Goal: Transaction & Acquisition: Purchase product/service

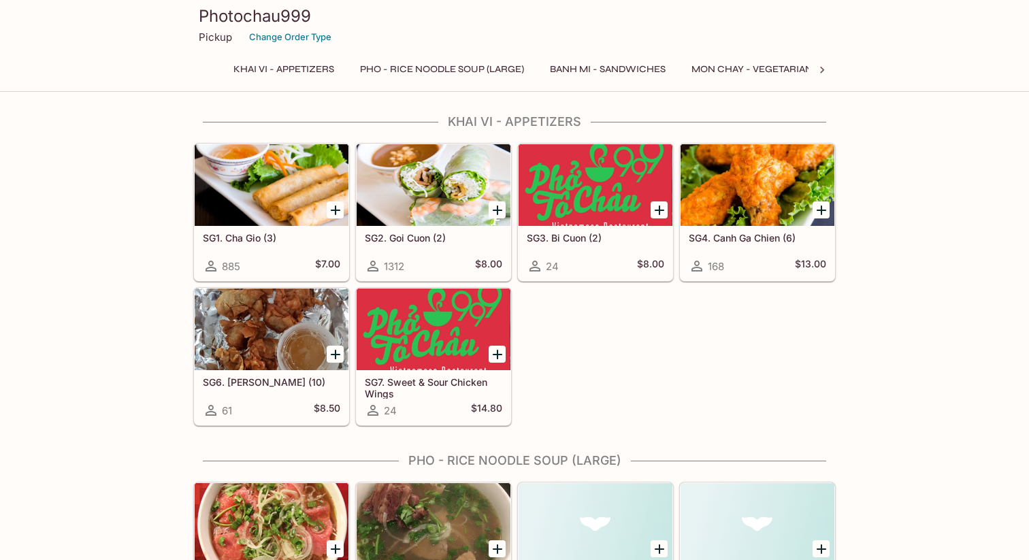
click at [451, 70] on button "Pho - Rice Noodle Soup (Large)" at bounding box center [442, 69] width 179 height 19
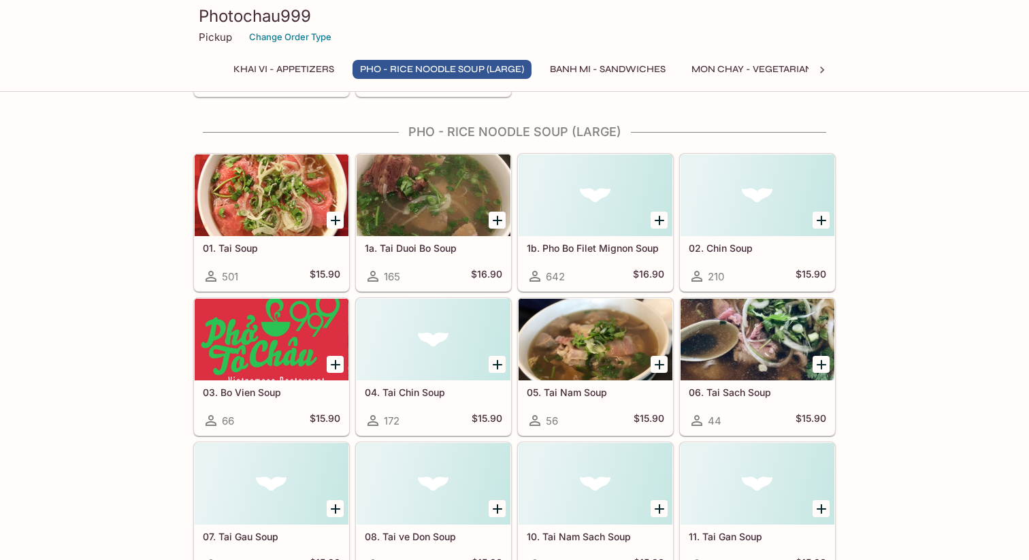
scroll to position [338, 0]
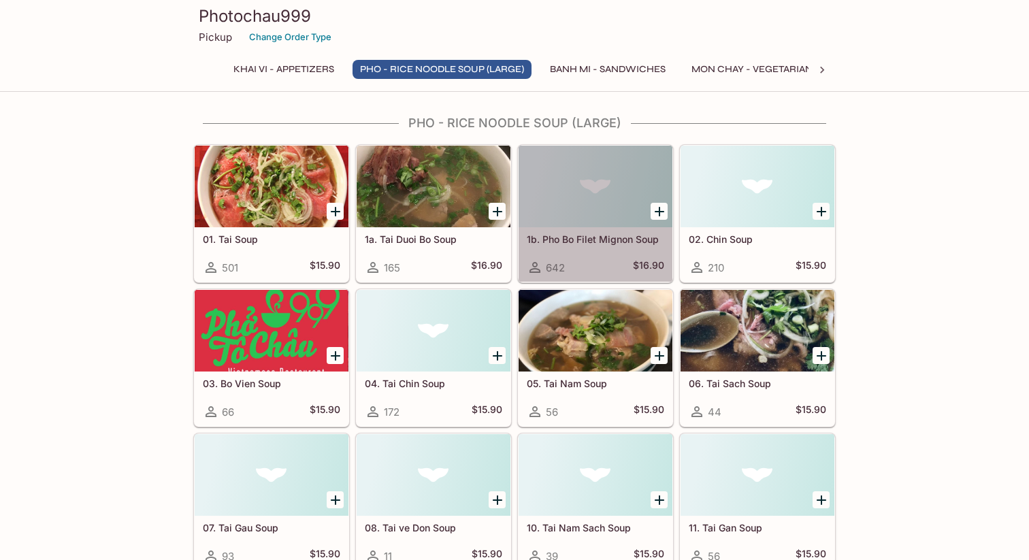
click at [609, 240] on h5 "1b. Pho Bo Filet Mignon Soup" at bounding box center [596, 239] width 138 height 12
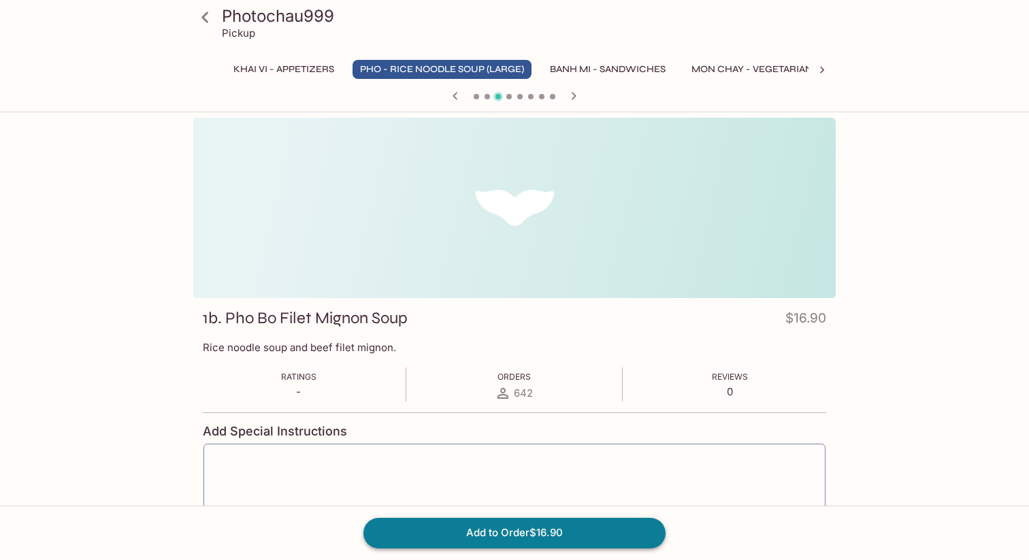
click at [536, 536] on button "Add to Order $16.90" at bounding box center [515, 533] width 302 height 30
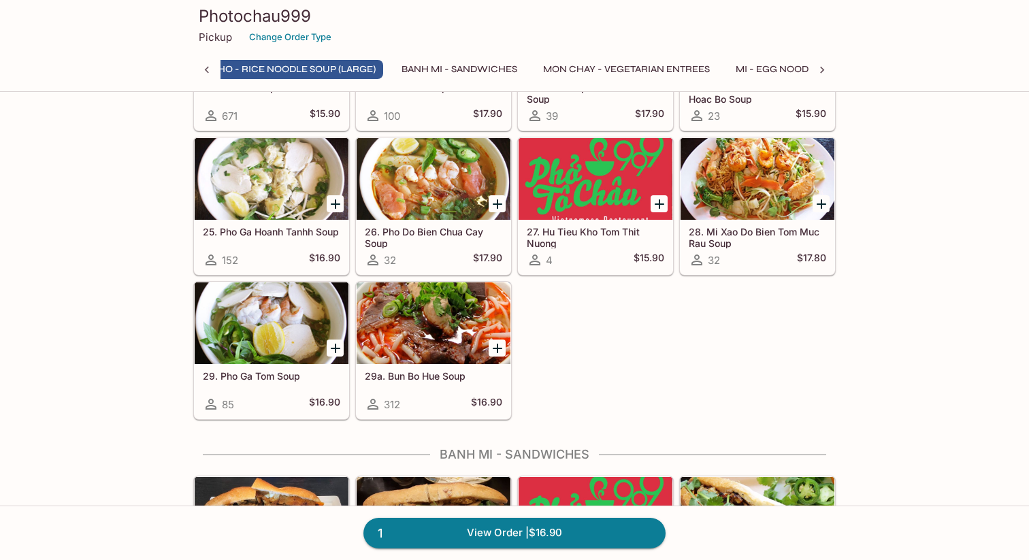
scroll to position [0, 133]
click at [372, 66] on button "Pho - Rice Noodle Soup (Large)" at bounding box center [309, 69] width 179 height 19
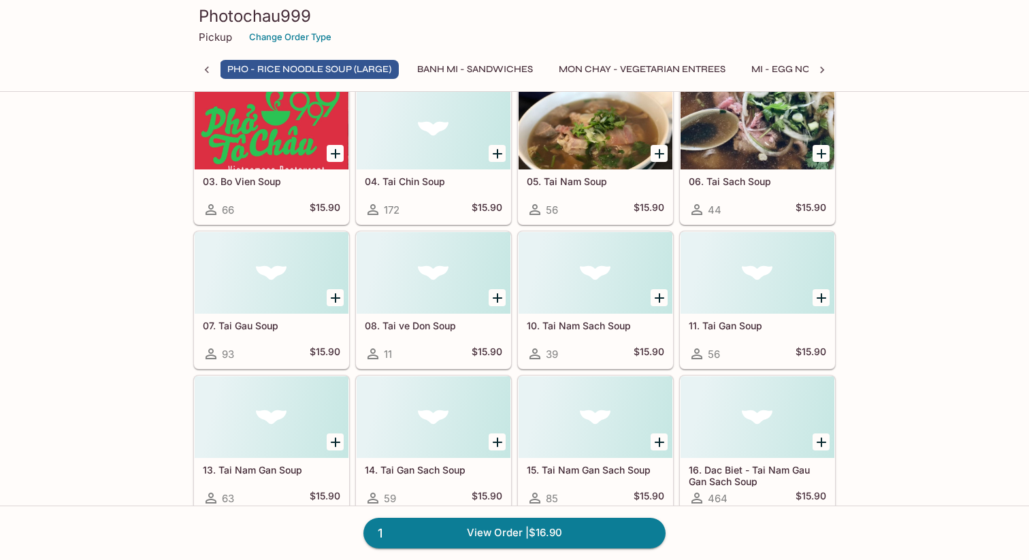
scroll to position [0, 0]
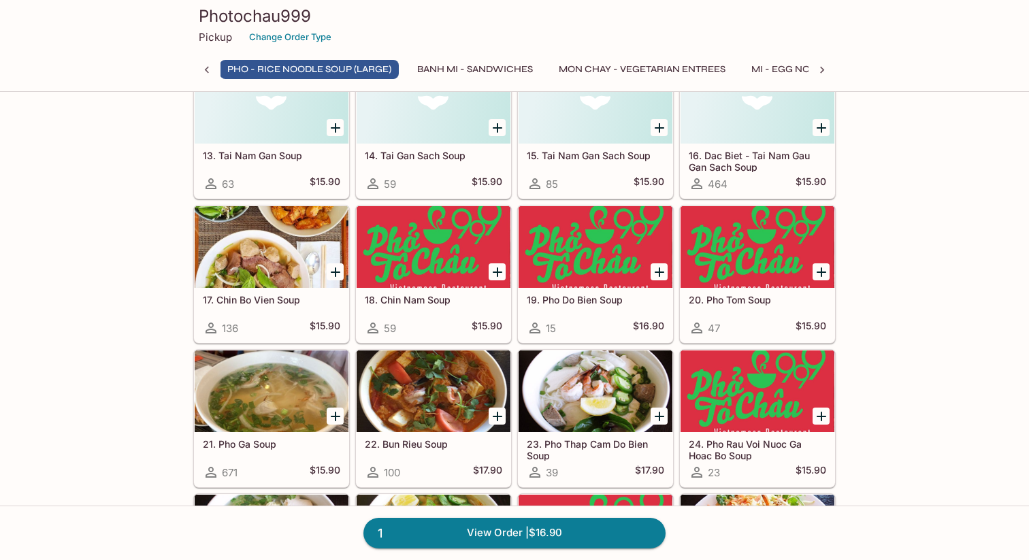
click at [337, 417] on icon "Add 21. Pho Ga Soup" at bounding box center [336, 417] width 10 height 10
click at [320, 464] on div "21. Pho Ga Soup 671 $15.90" at bounding box center [272, 459] width 154 height 54
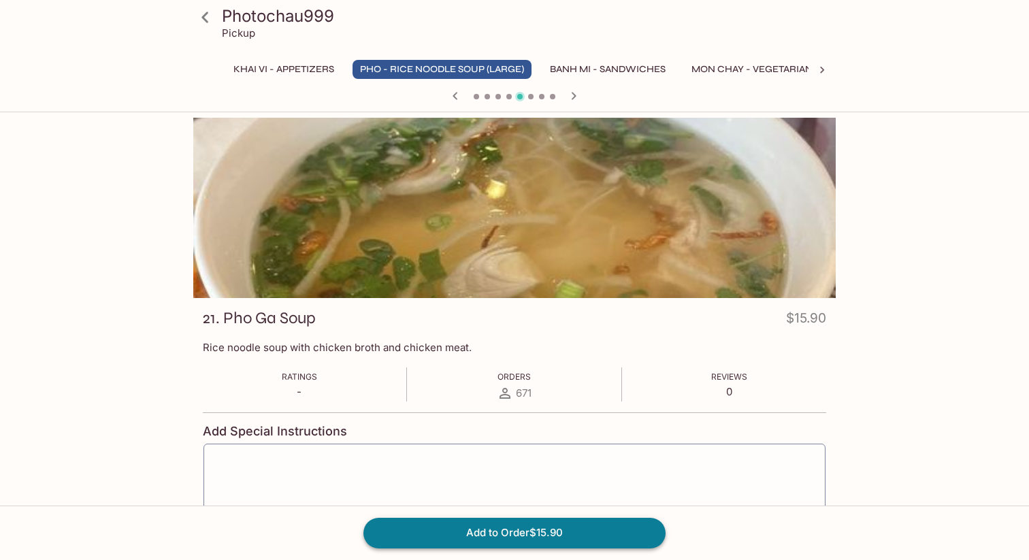
click at [567, 534] on button "Add to Order $15.90" at bounding box center [515, 533] width 302 height 30
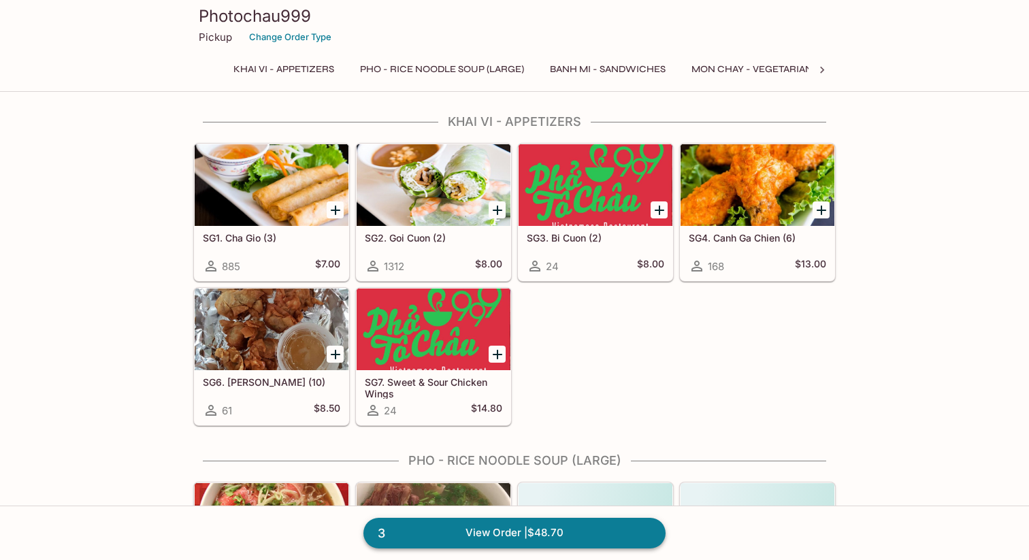
click at [538, 530] on link "3 View Order | $48.70" at bounding box center [515, 533] width 302 height 30
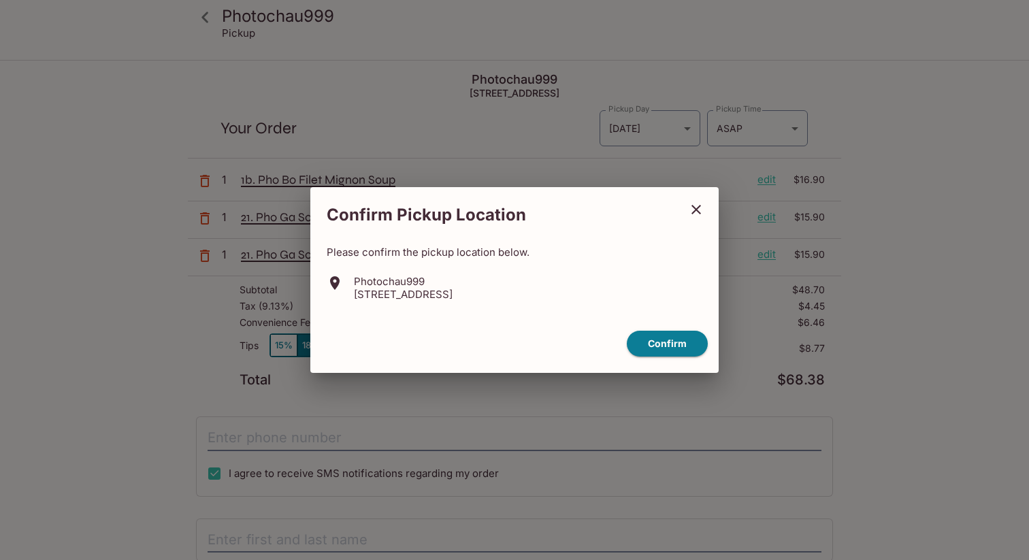
click at [697, 207] on icon "close" at bounding box center [696, 210] width 16 height 16
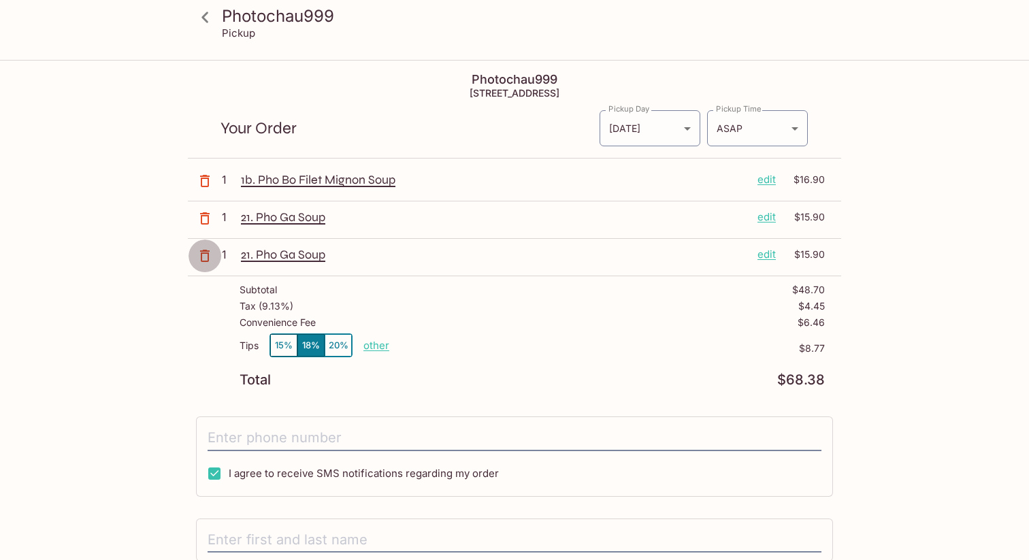
click at [201, 258] on icon "button" at bounding box center [205, 256] width 10 height 12
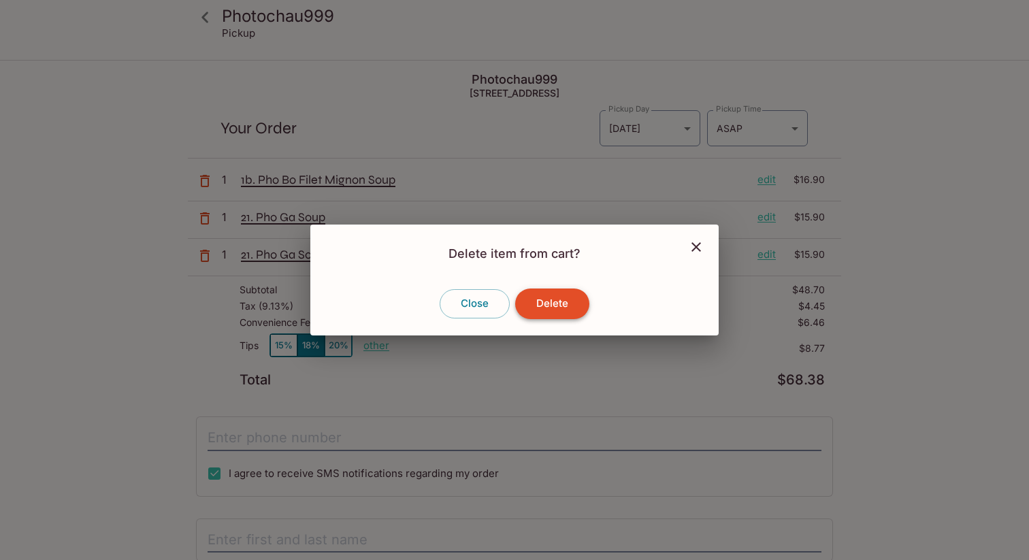
click at [550, 300] on button "Delete" at bounding box center [552, 304] width 74 height 30
